Goal: Navigation & Orientation: Find specific page/section

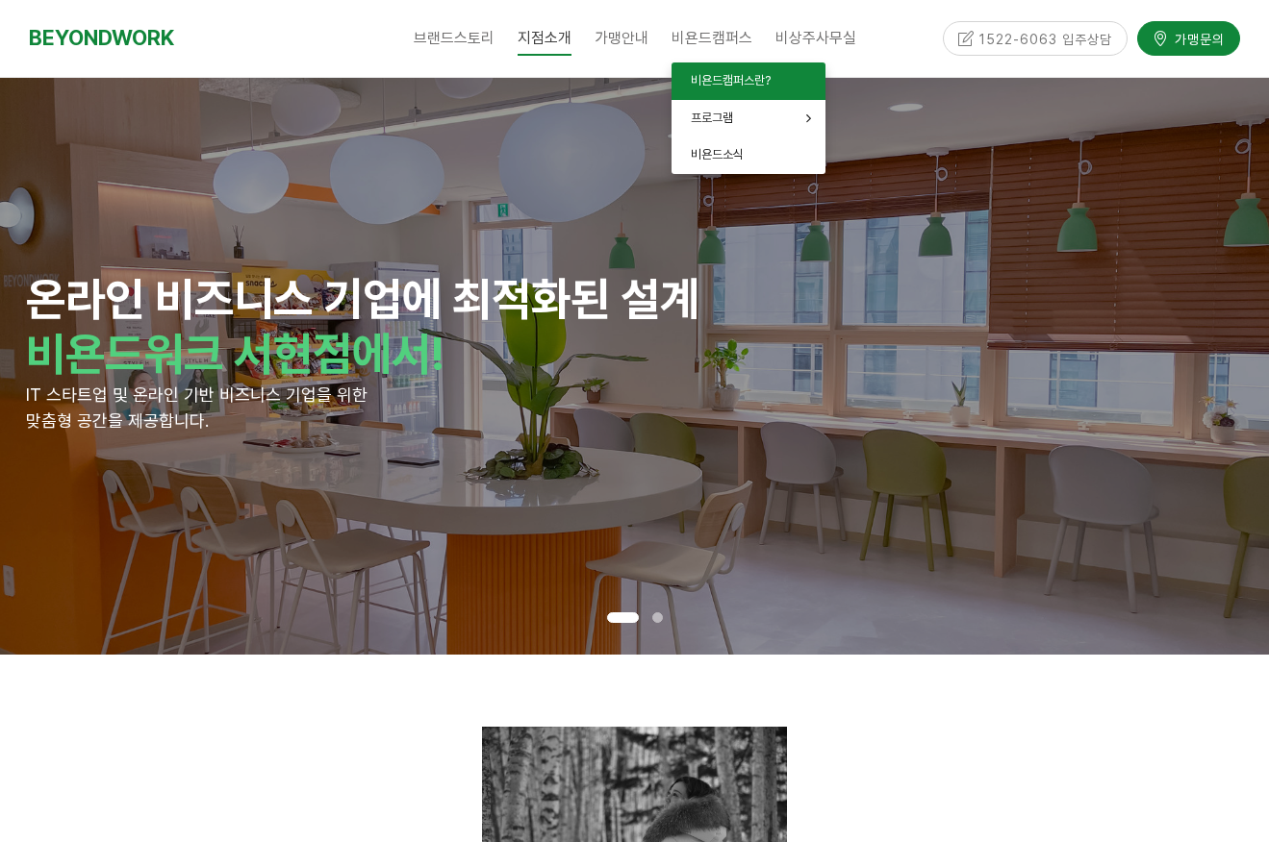
click at [734, 88] on span "비욘드캠퍼스란?" at bounding box center [731, 80] width 80 height 14
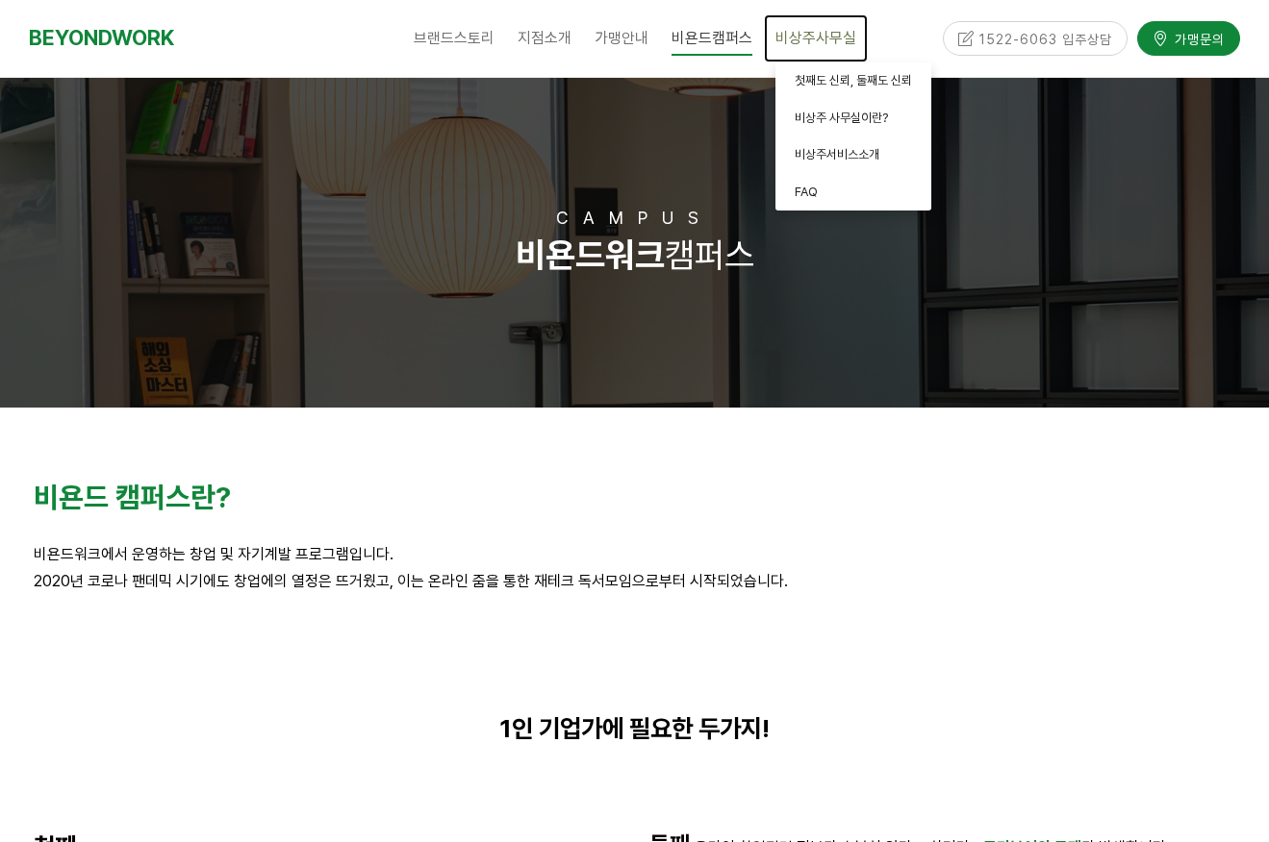
click at [816, 38] on span "비상주사무실" at bounding box center [815, 38] width 81 height 18
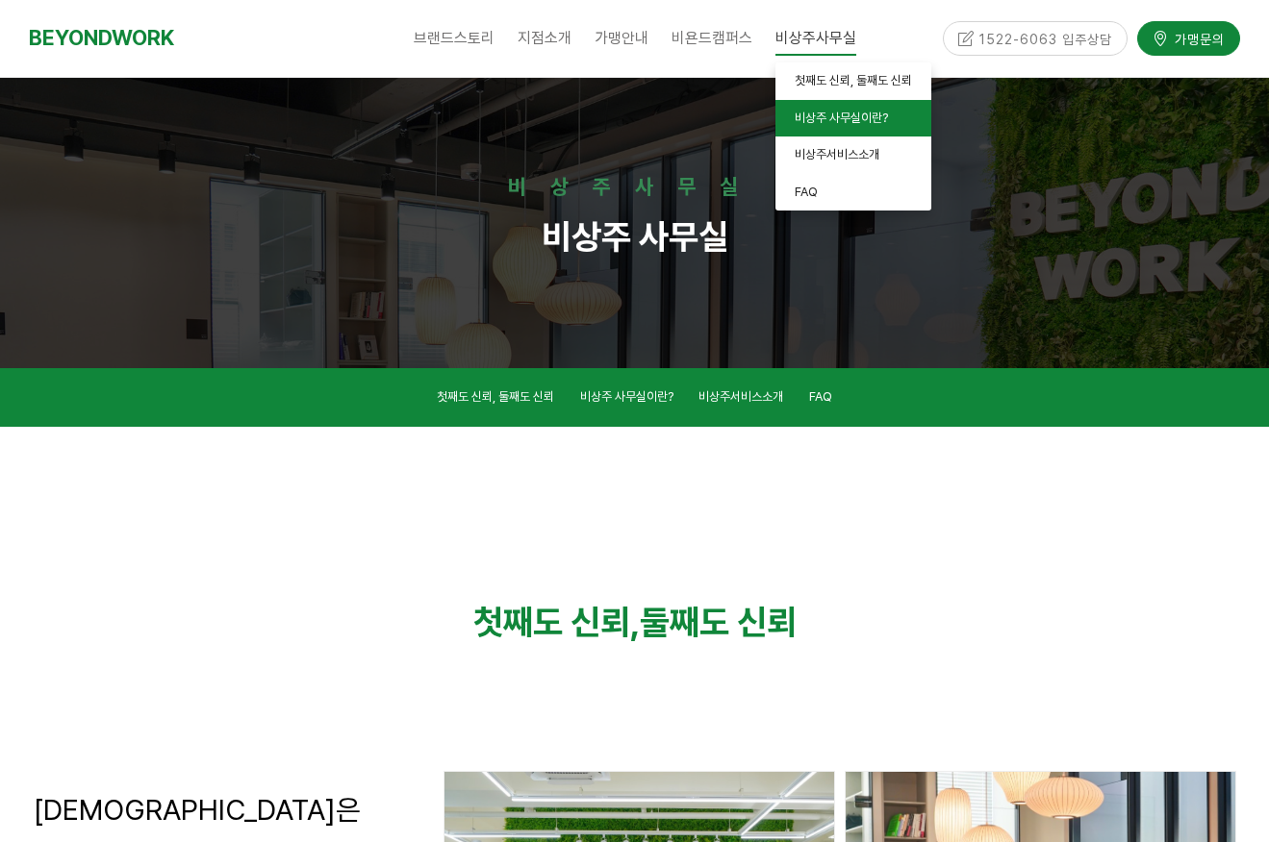
click at [843, 113] on span "비상주 사무실이란?" at bounding box center [840, 118] width 93 height 14
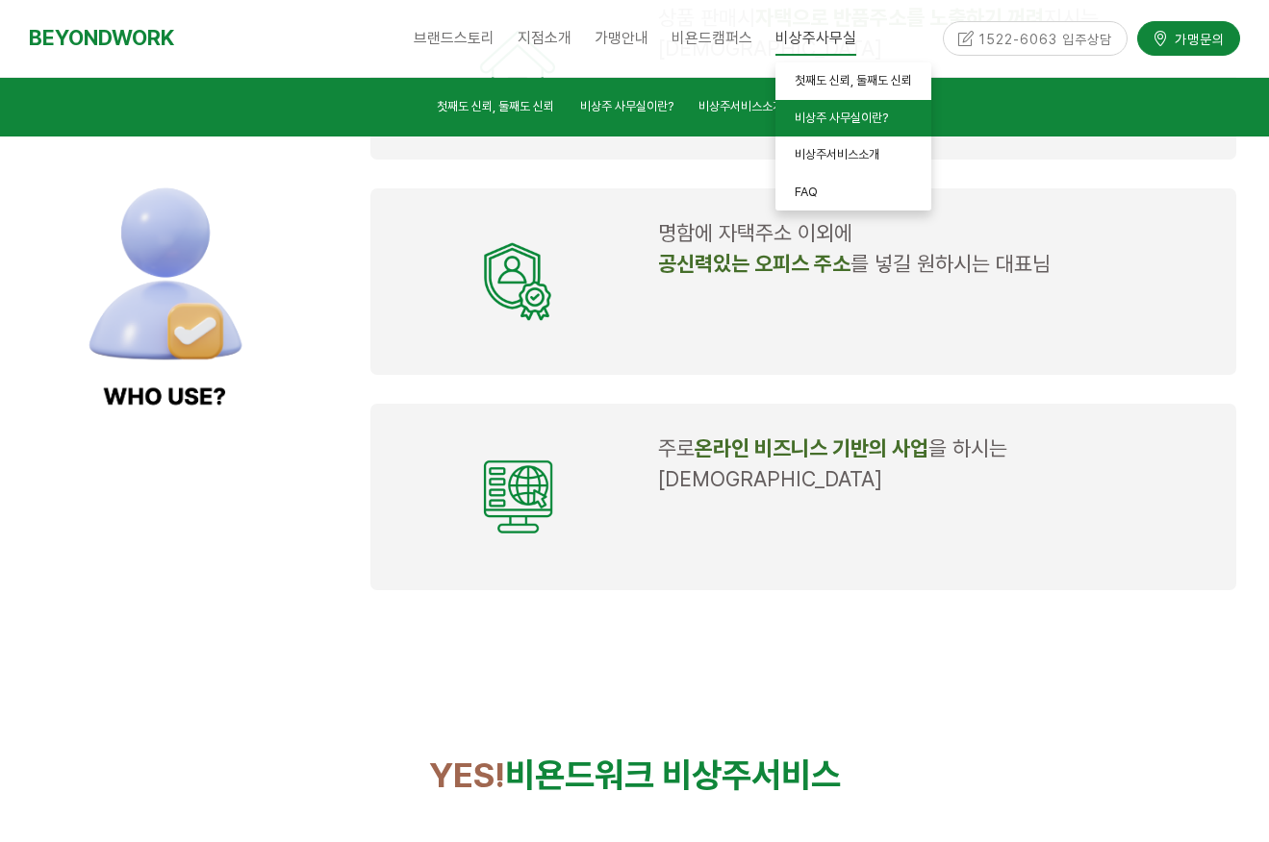
scroll to position [2753, 0]
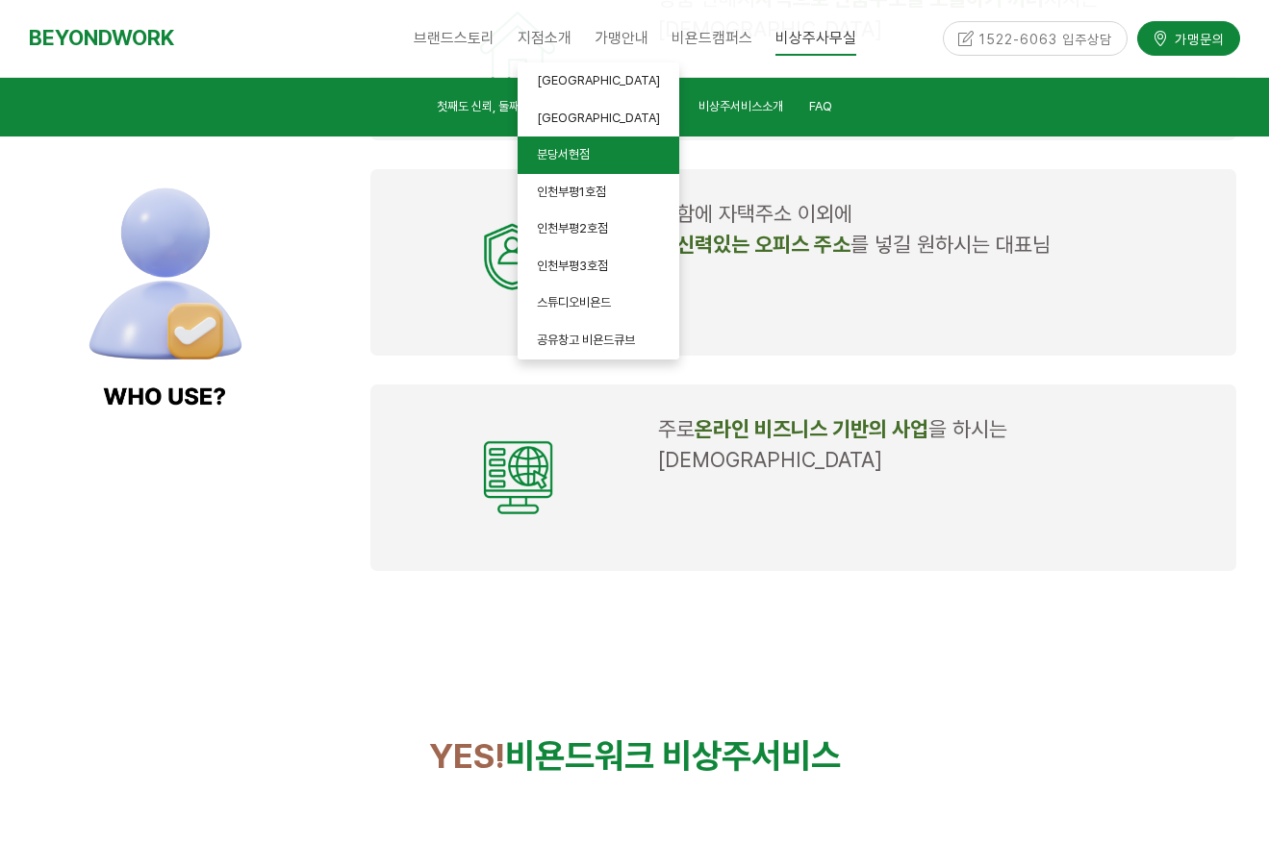
click at [594, 145] on link "분당서현점" at bounding box center [598, 156] width 162 height 38
